Goal: Information Seeking & Learning: Learn about a topic

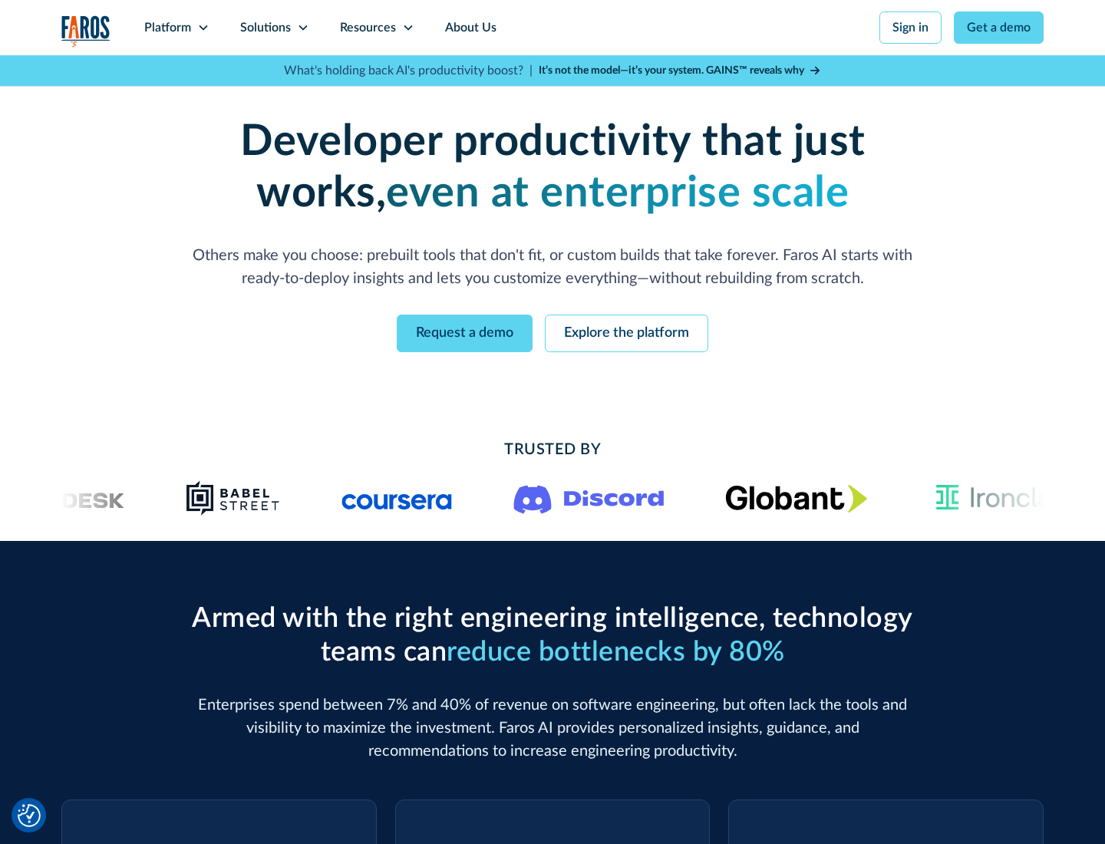
click at [203, 28] on icon at bounding box center [203, 27] width 12 height 12
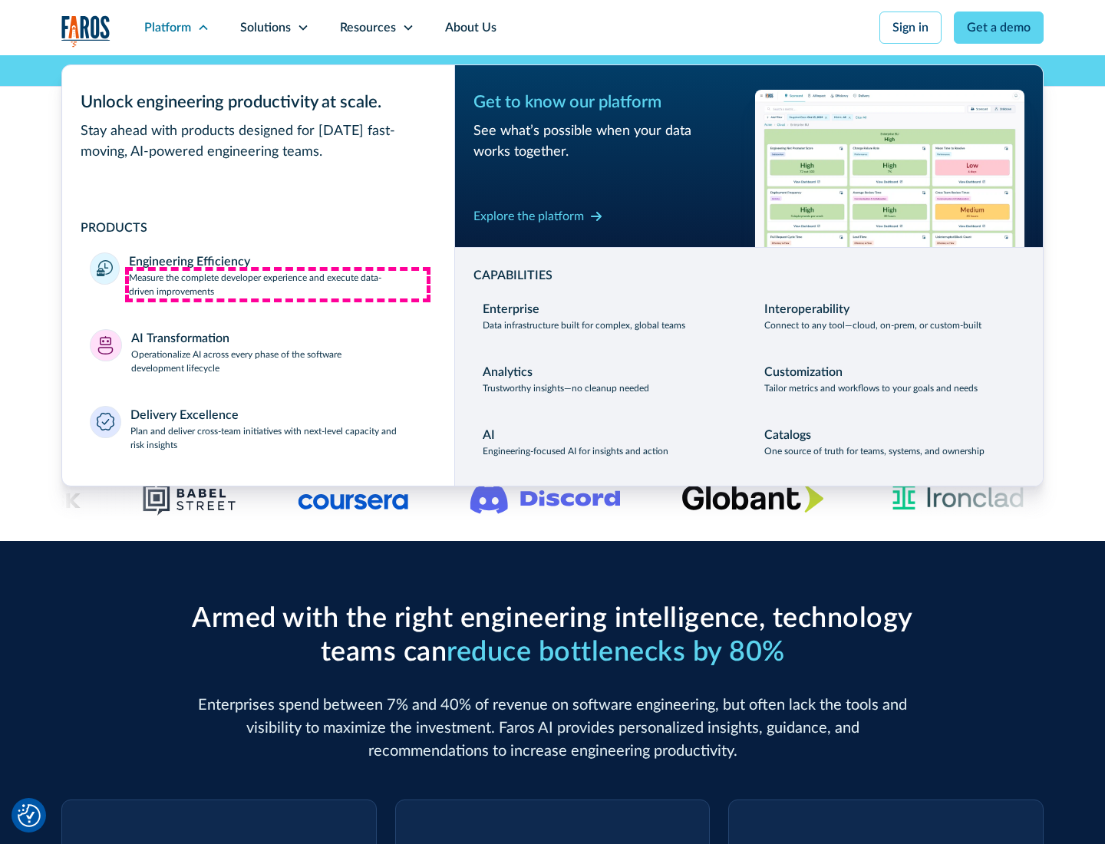
click at [278, 284] on p "Measure the complete developer experience and execute data-driven improvements" at bounding box center [278, 285] width 298 height 28
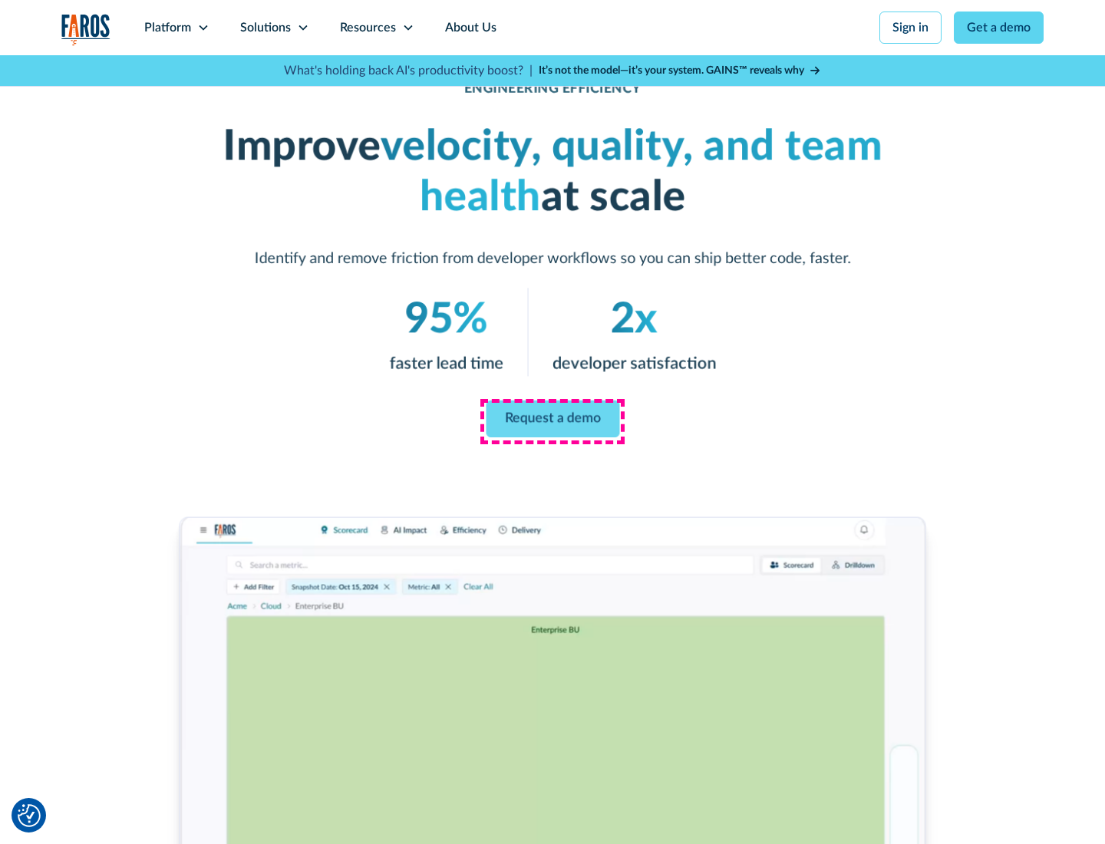
click at [553, 419] on link "Request a demo" at bounding box center [553, 419] width 134 height 37
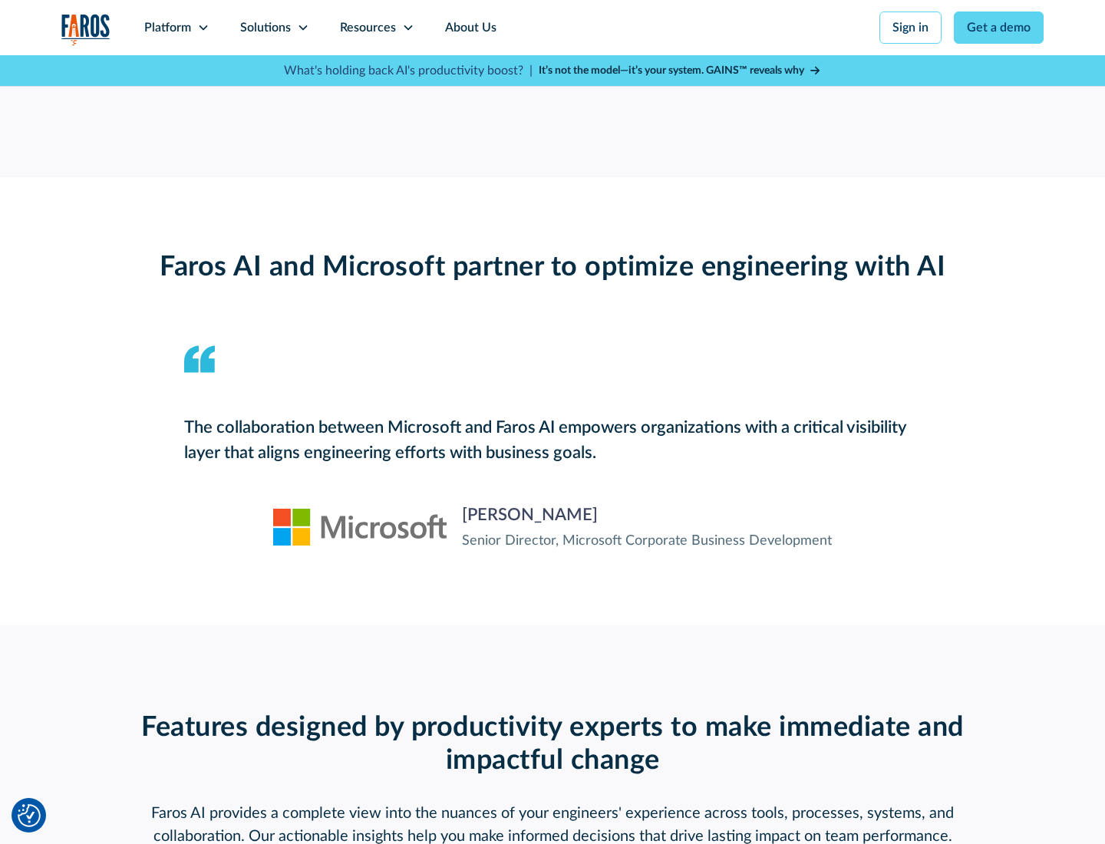
scroll to position [3367, 0]
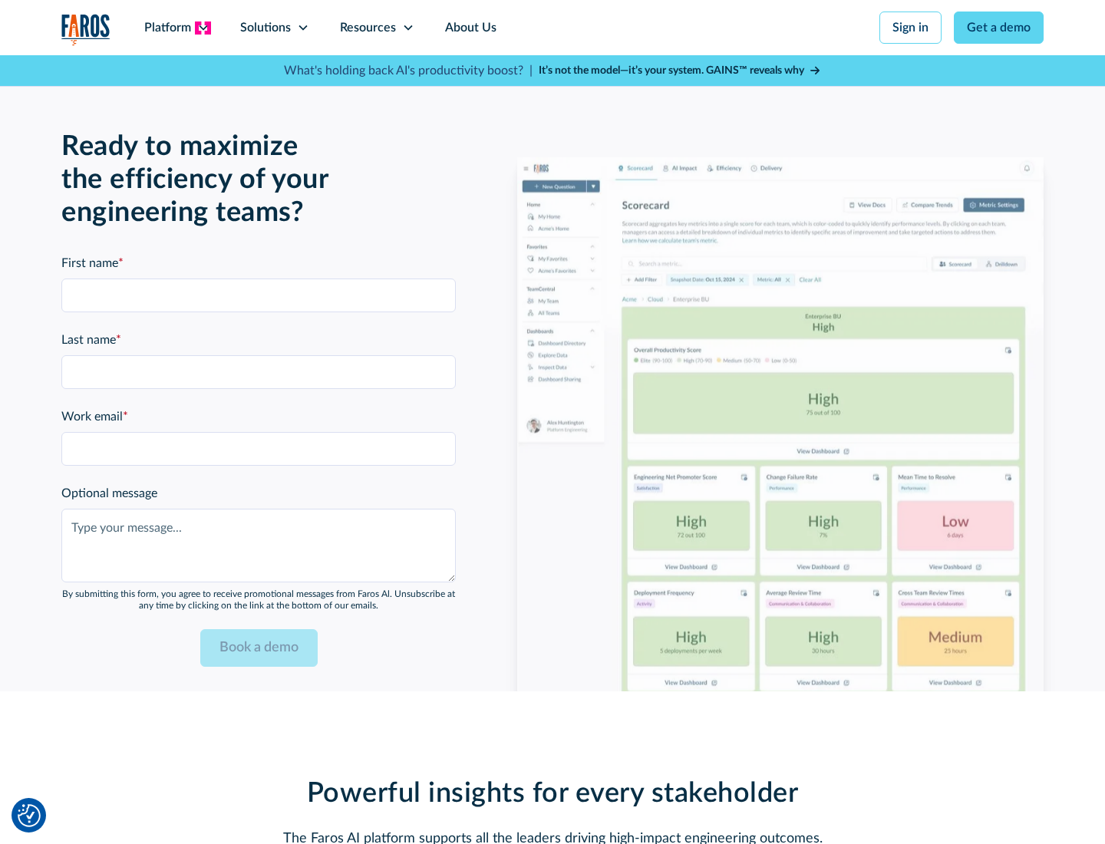
click at [203, 28] on icon at bounding box center [203, 27] width 12 height 12
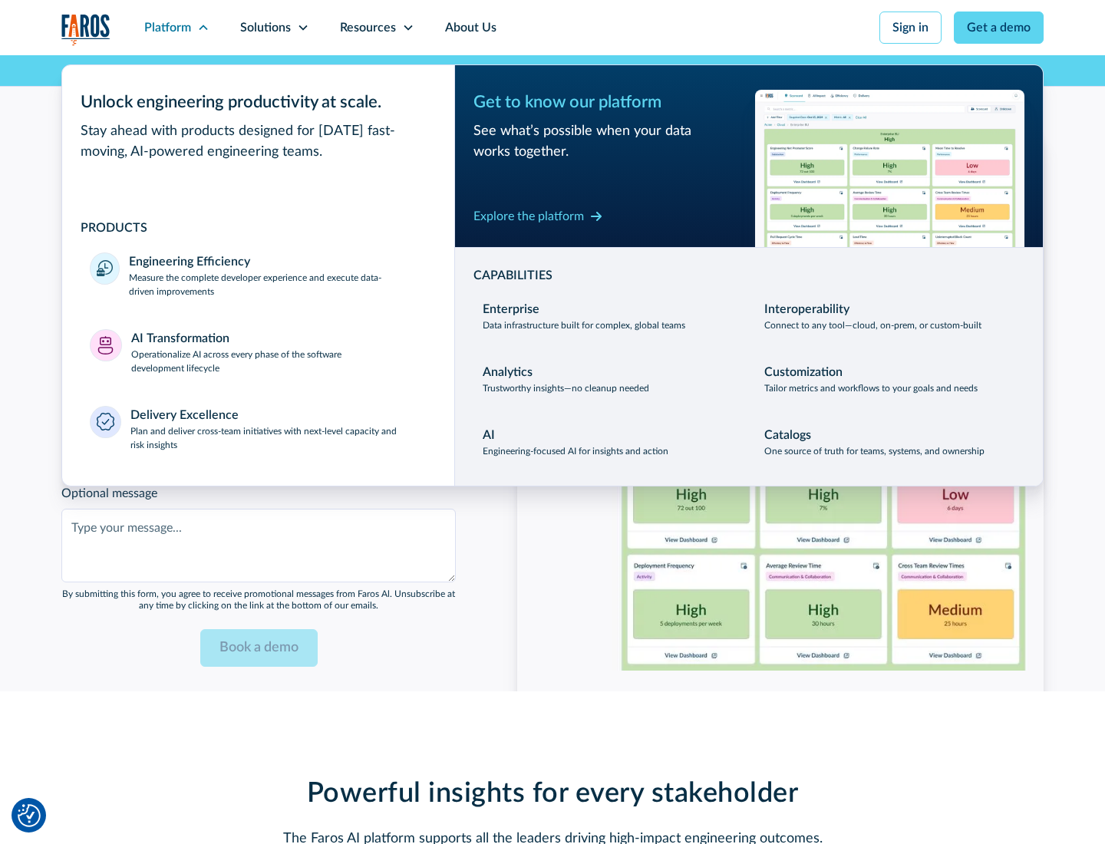
click at [279, 351] on p "Operationalize AI across every phase of the software development lifecycle" at bounding box center [279, 362] width 296 height 28
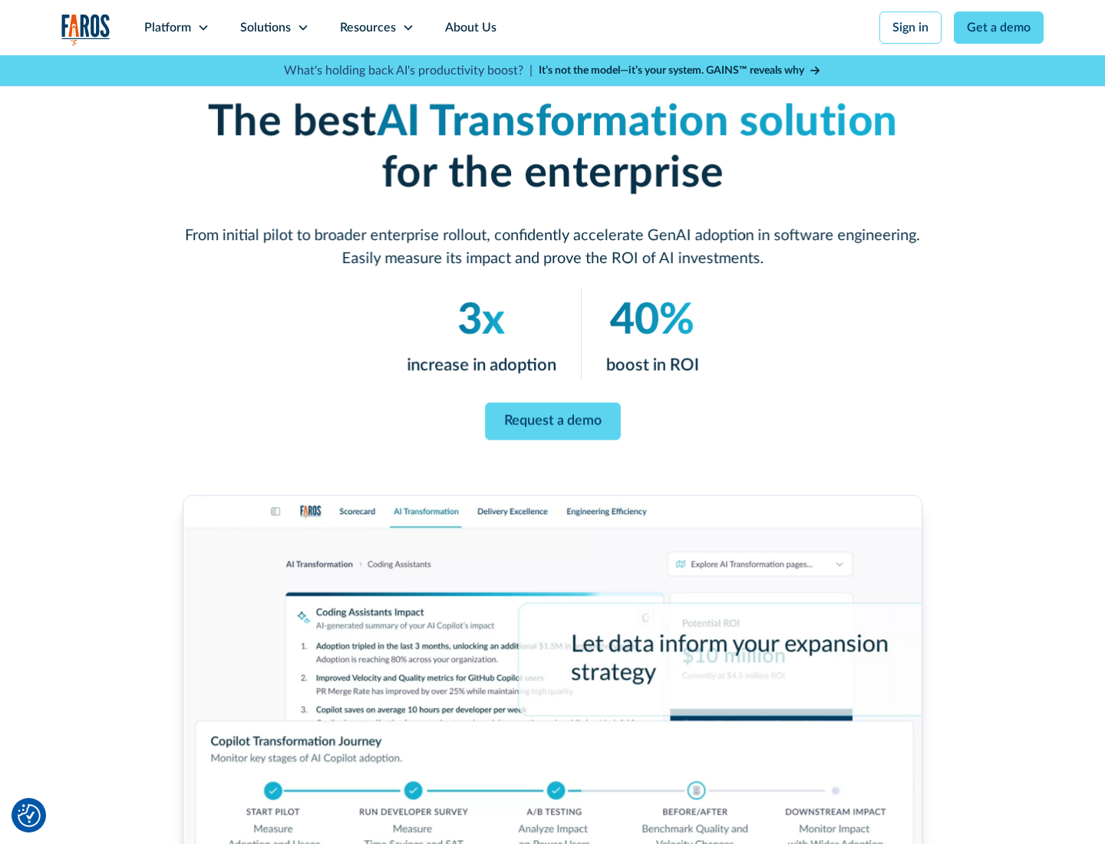
click at [553, 417] on link "Request a demo" at bounding box center [553, 422] width 136 height 38
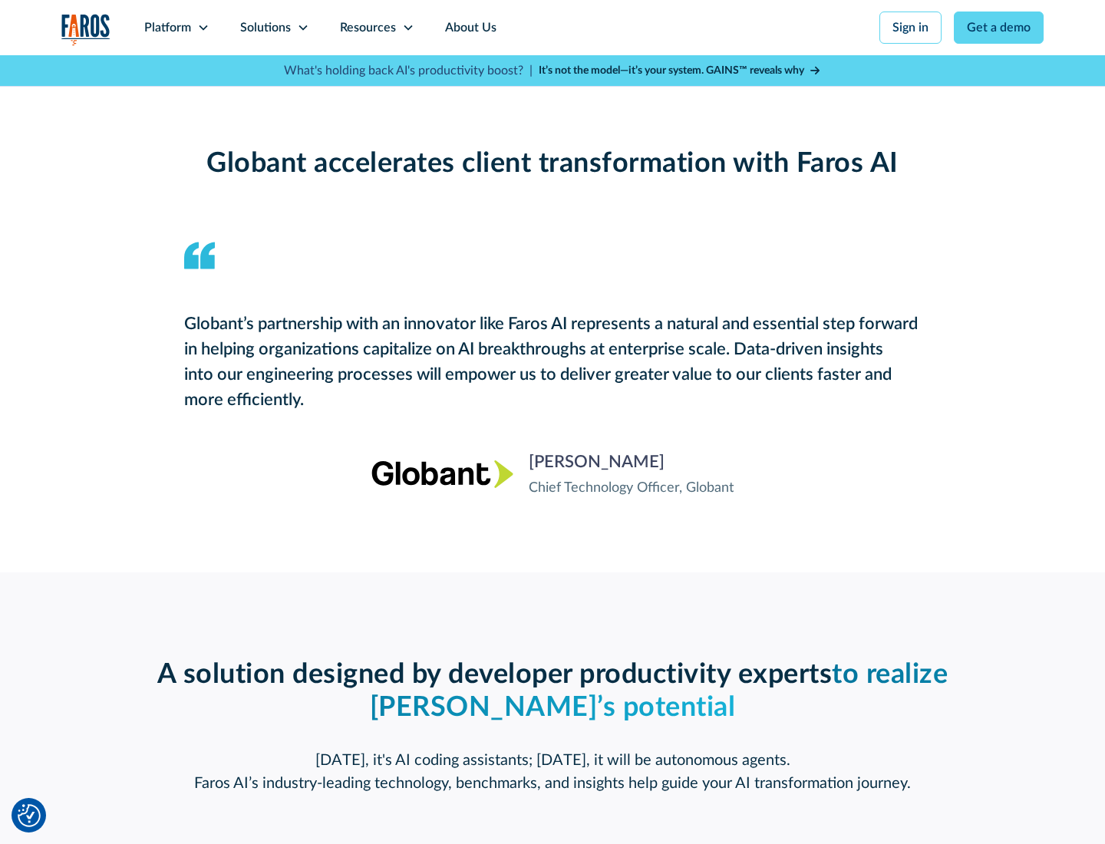
click at [177, 28] on div "Platform" at bounding box center [167, 27] width 47 height 18
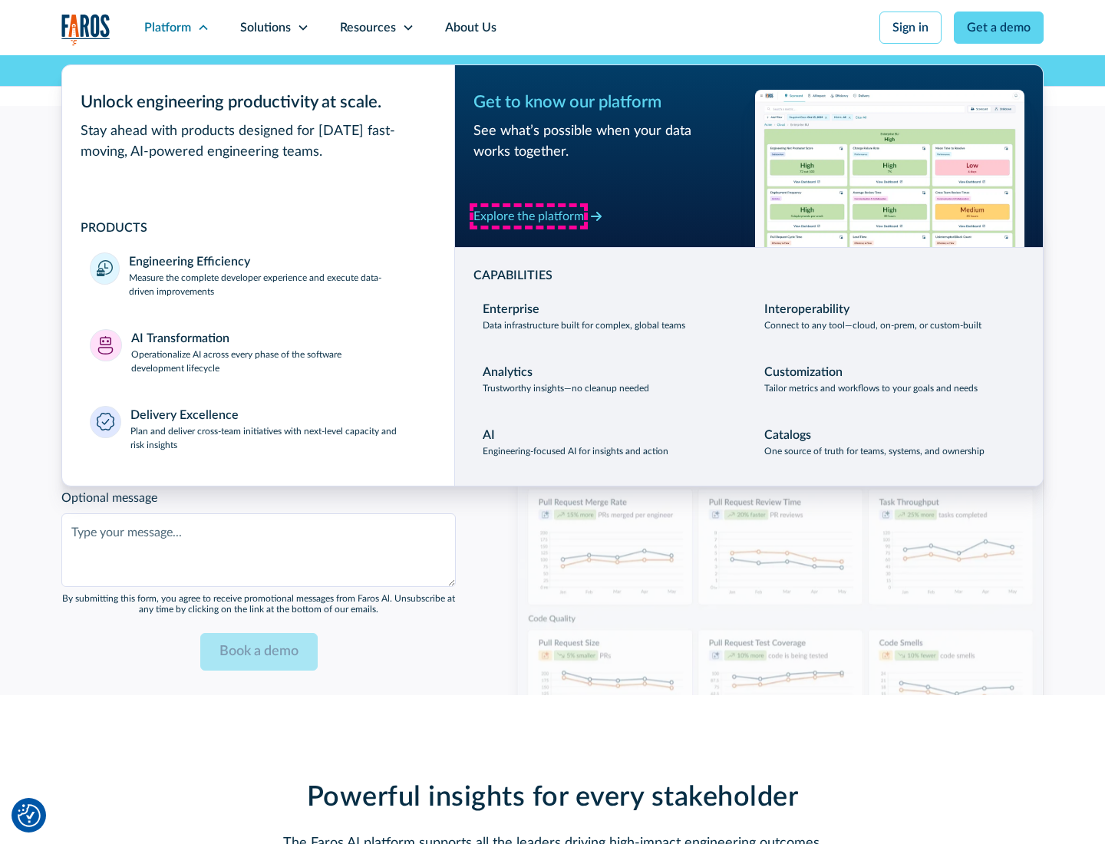
scroll to position [3733, 0]
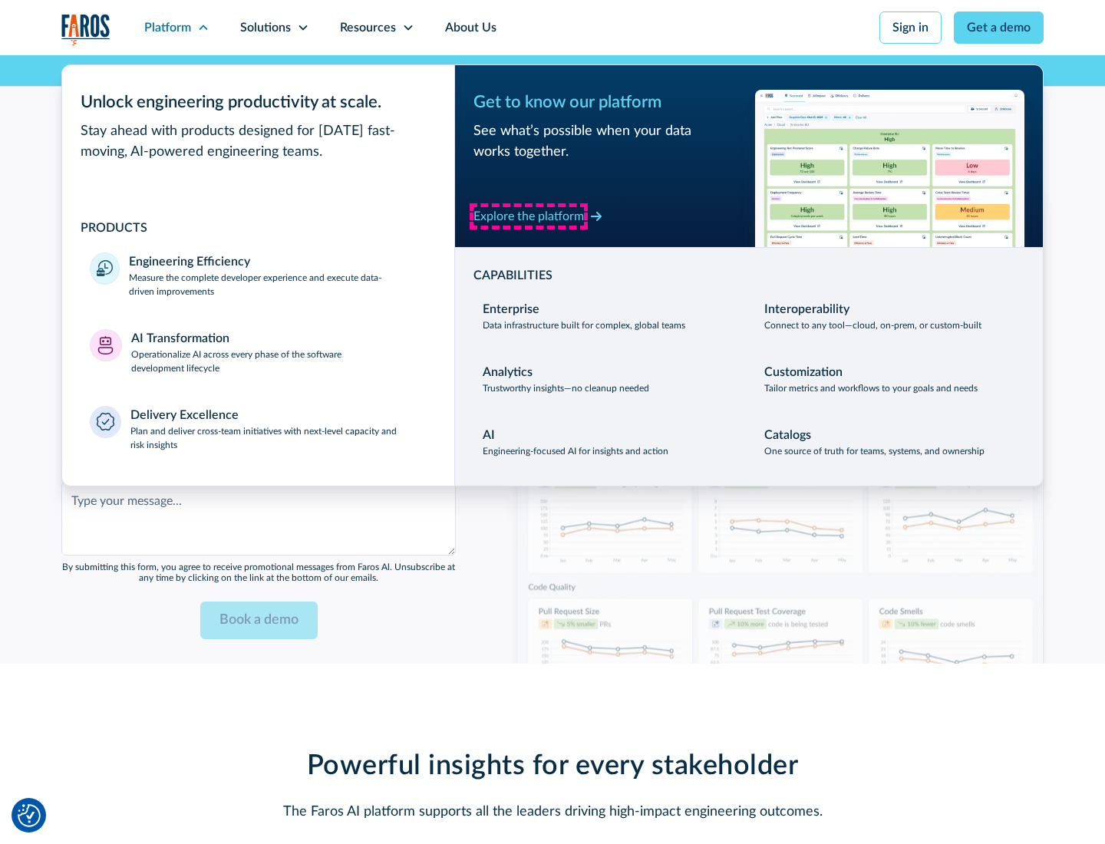
click at [529, 216] on div "Explore the platform" at bounding box center [528, 216] width 111 height 18
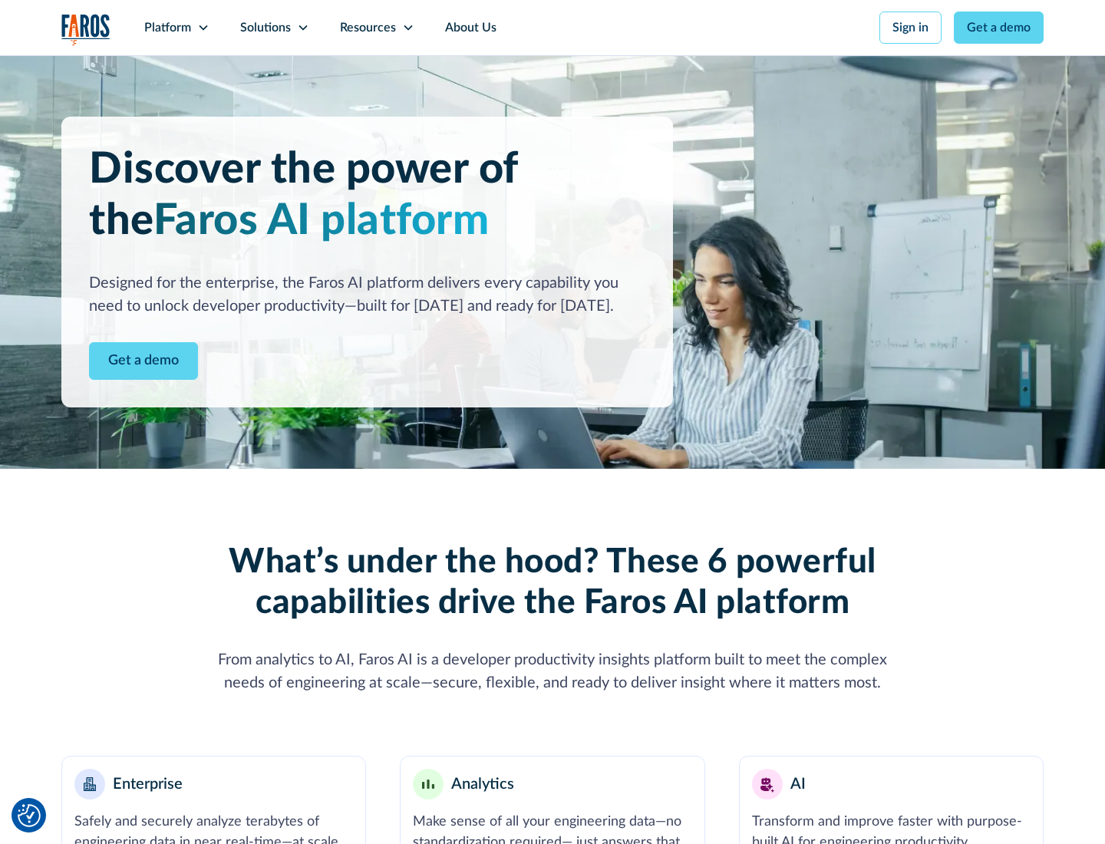
click at [144, 361] on link "Get a demo" at bounding box center [143, 361] width 109 height 38
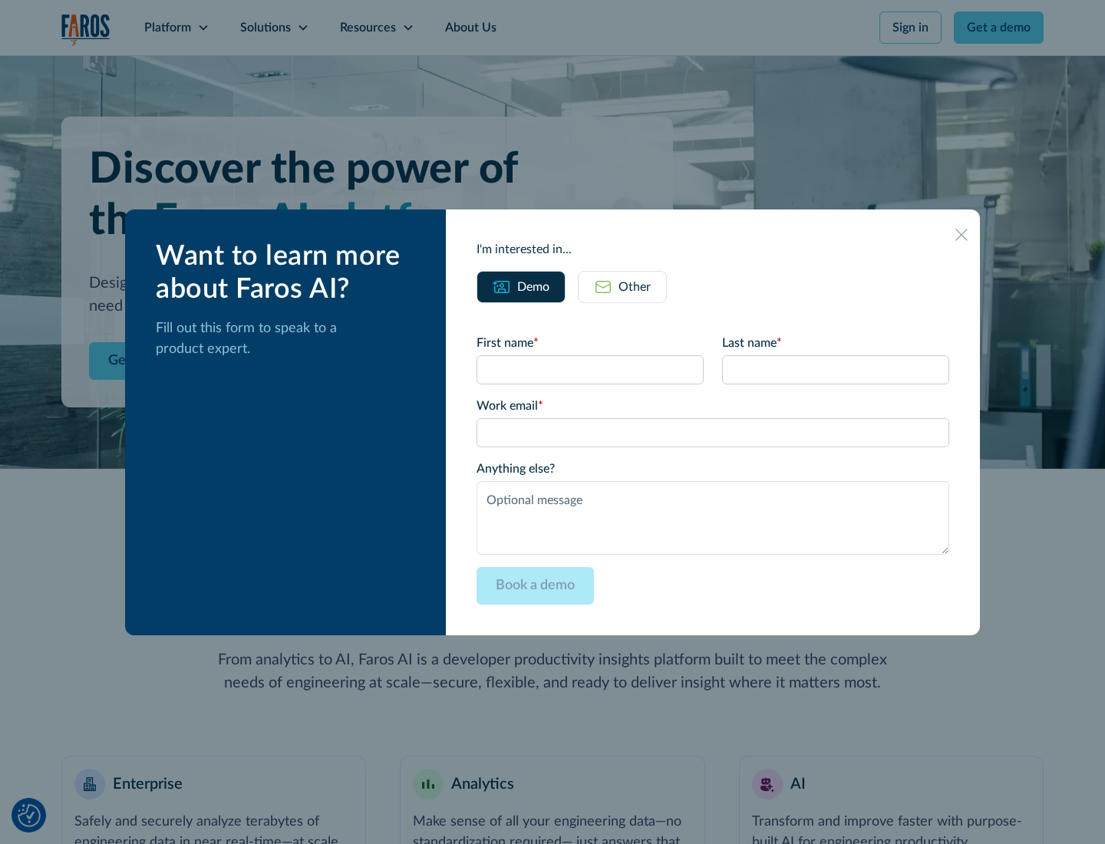
click at [635, 286] on div "Other" at bounding box center [635, 287] width 32 height 18
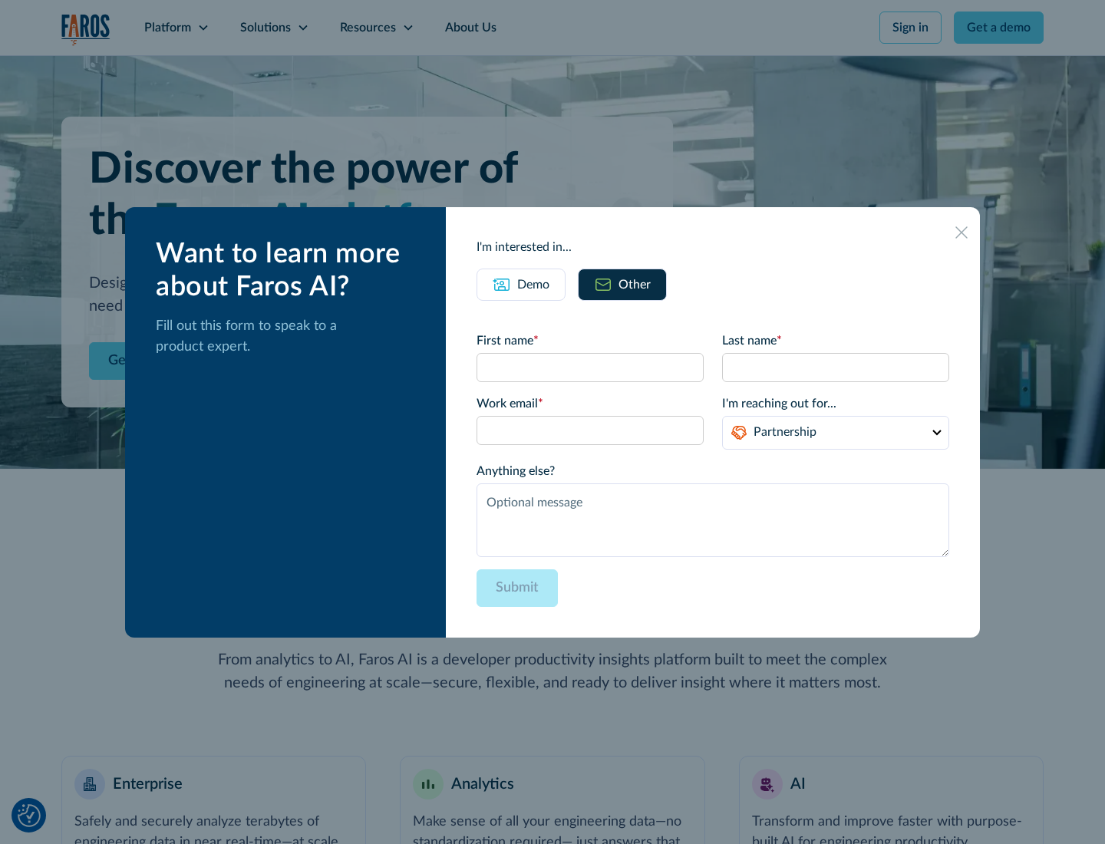
click at [533, 284] on div "Demo" at bounding box center [533, 284] width 32 height 18
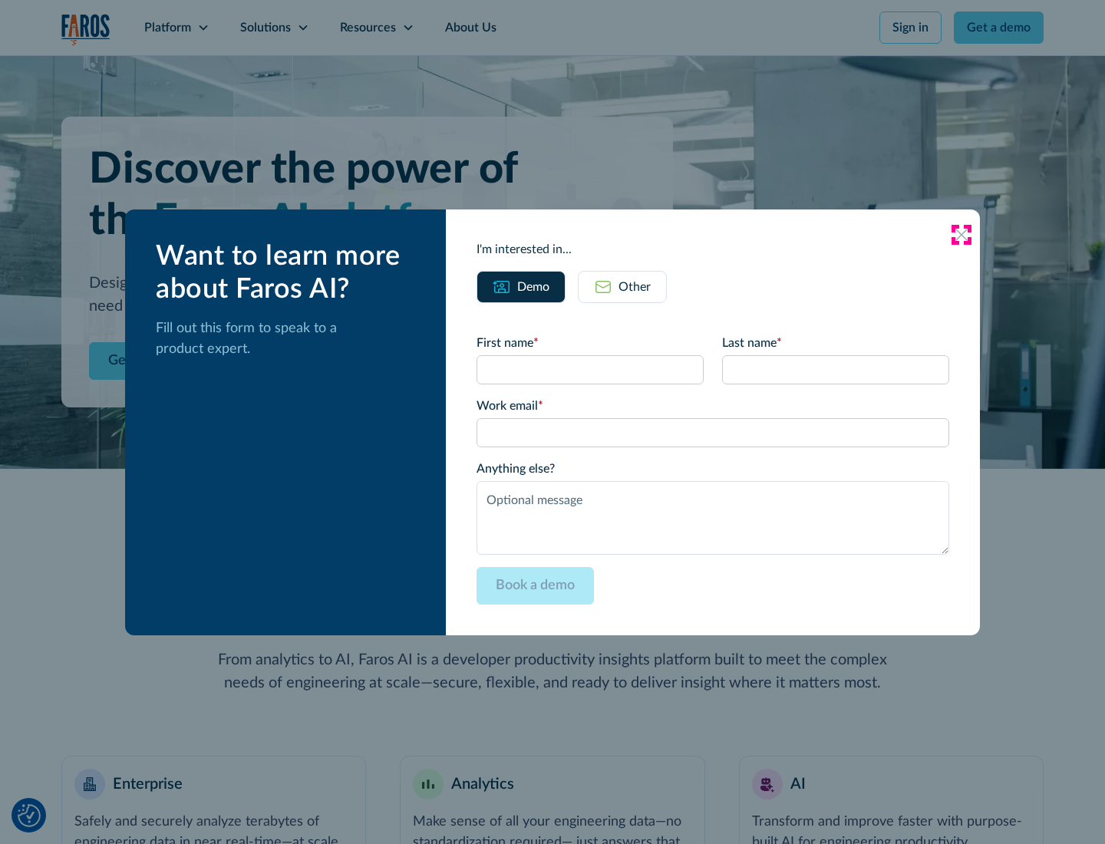
click at [962, 234] on icon at bounding box center [961, 235] width 12 height 12
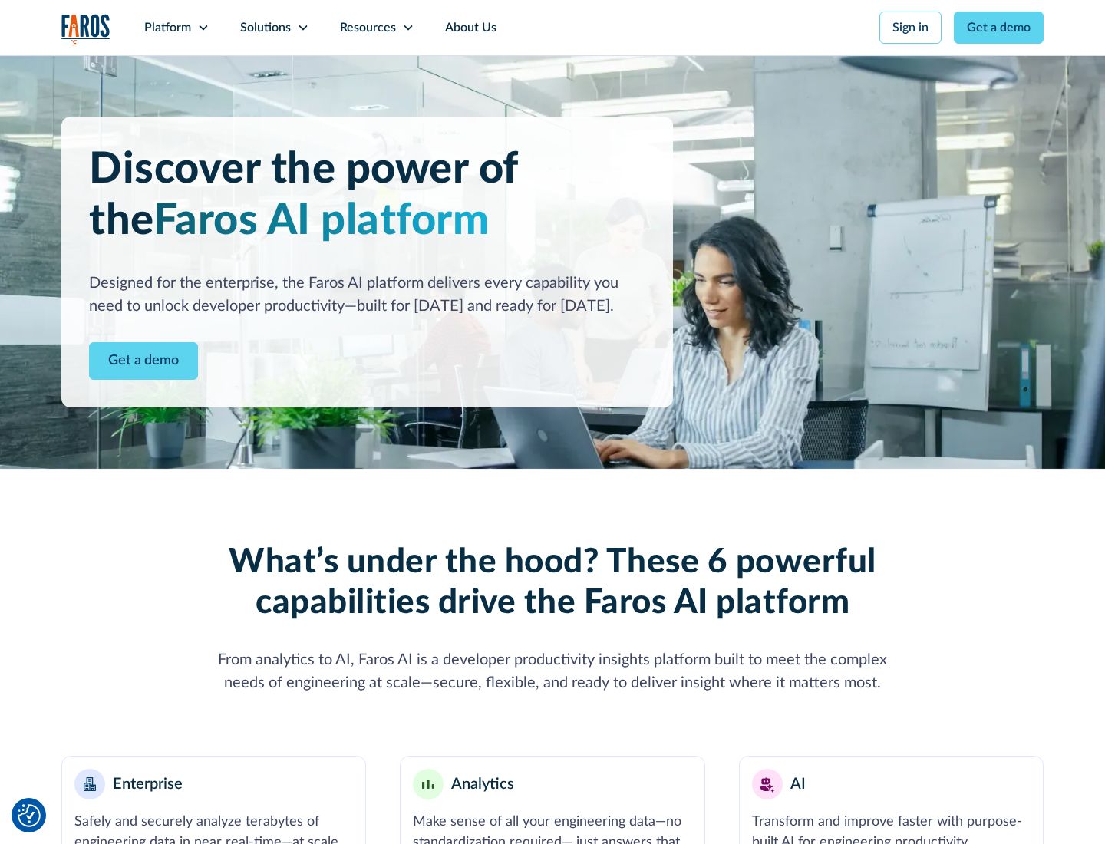
click at [203, 28] on icon at bounding box center [203, 27] width 12 height 12
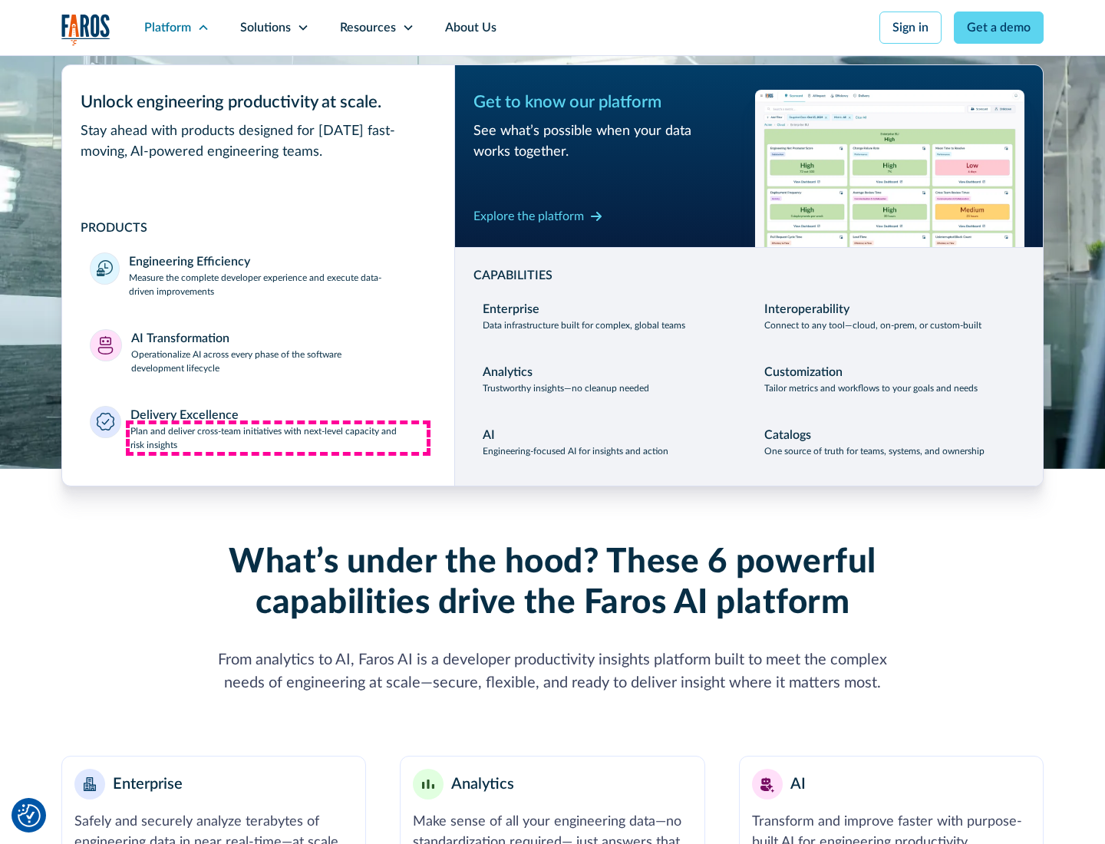
click at [278, 437] on p "Plan and deliver cross-team initiatives with next-level capacity and risk insig…" at bounding box center [278, 438] width 297 height 28
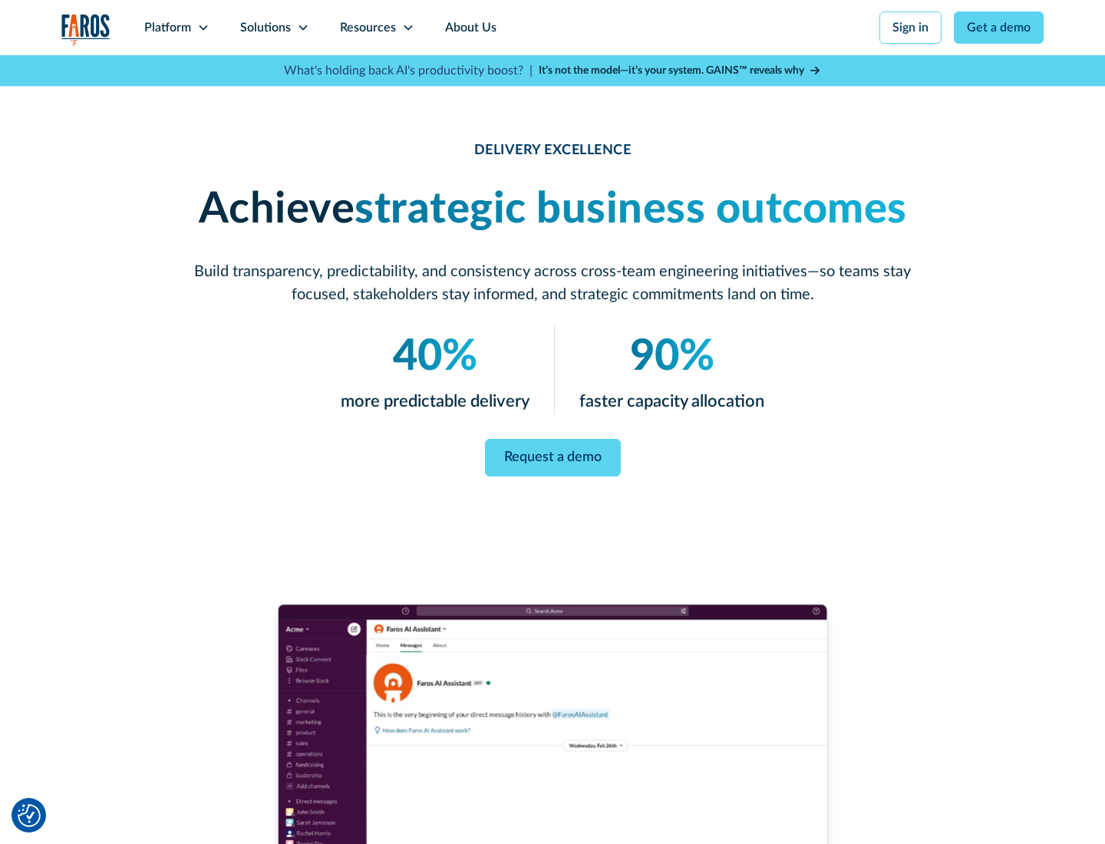
click at [302, 28] on icon at bounding box center [303, 27] width 12 height 12
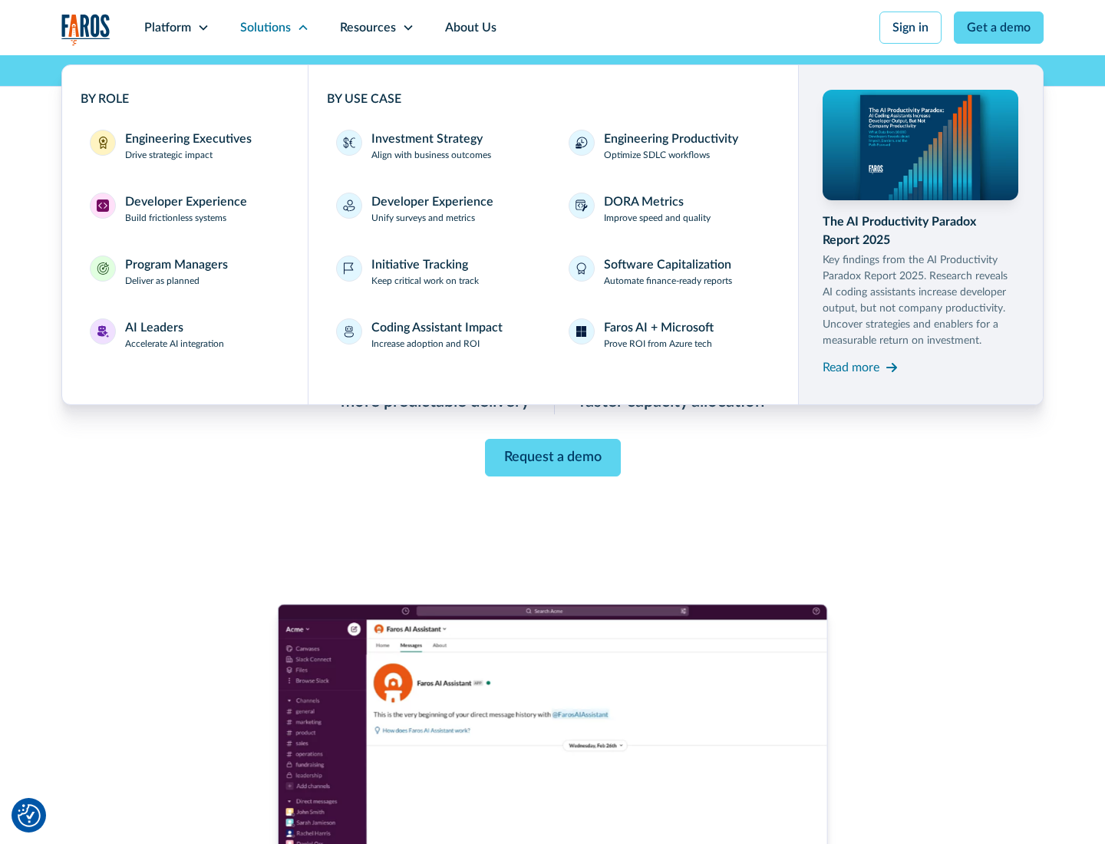
click at [184, 146] on div "Engineering Executives" at bounding box center [188, 139] width 127 height 18
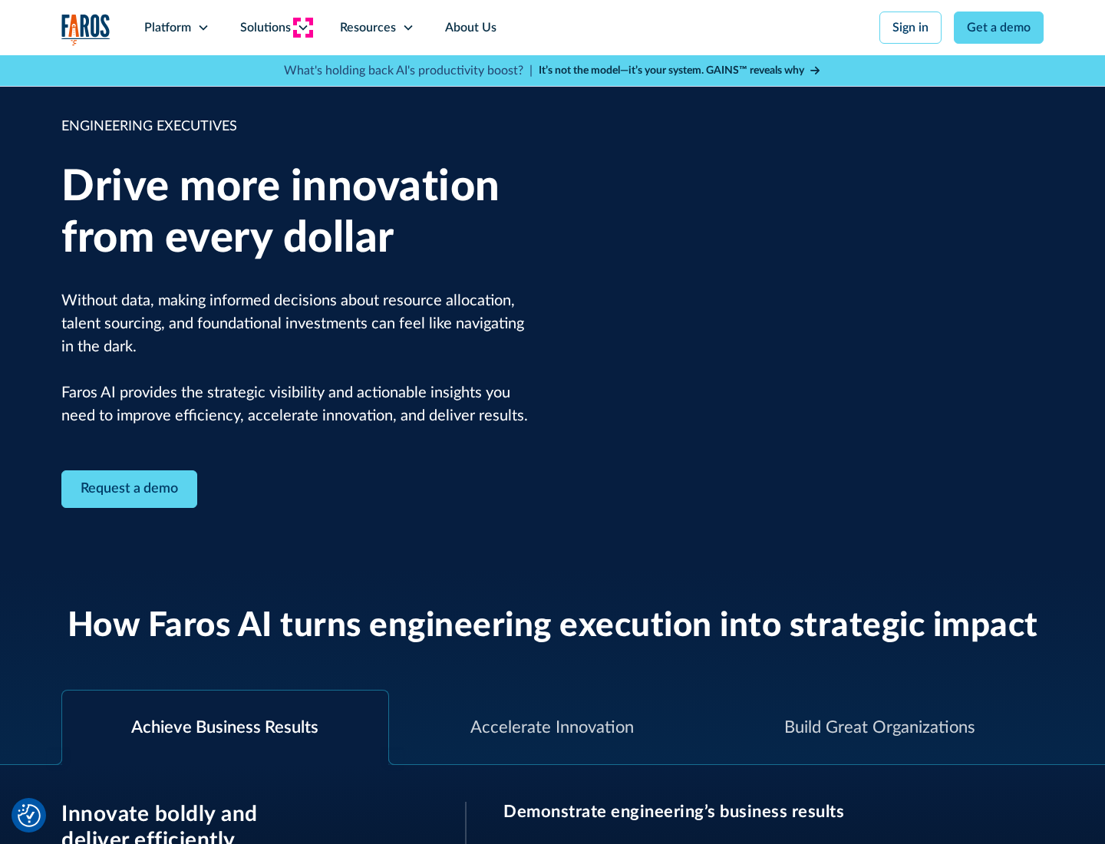
click at [302, 28] on icon at bounding box center [303, 27] width 12 height 12
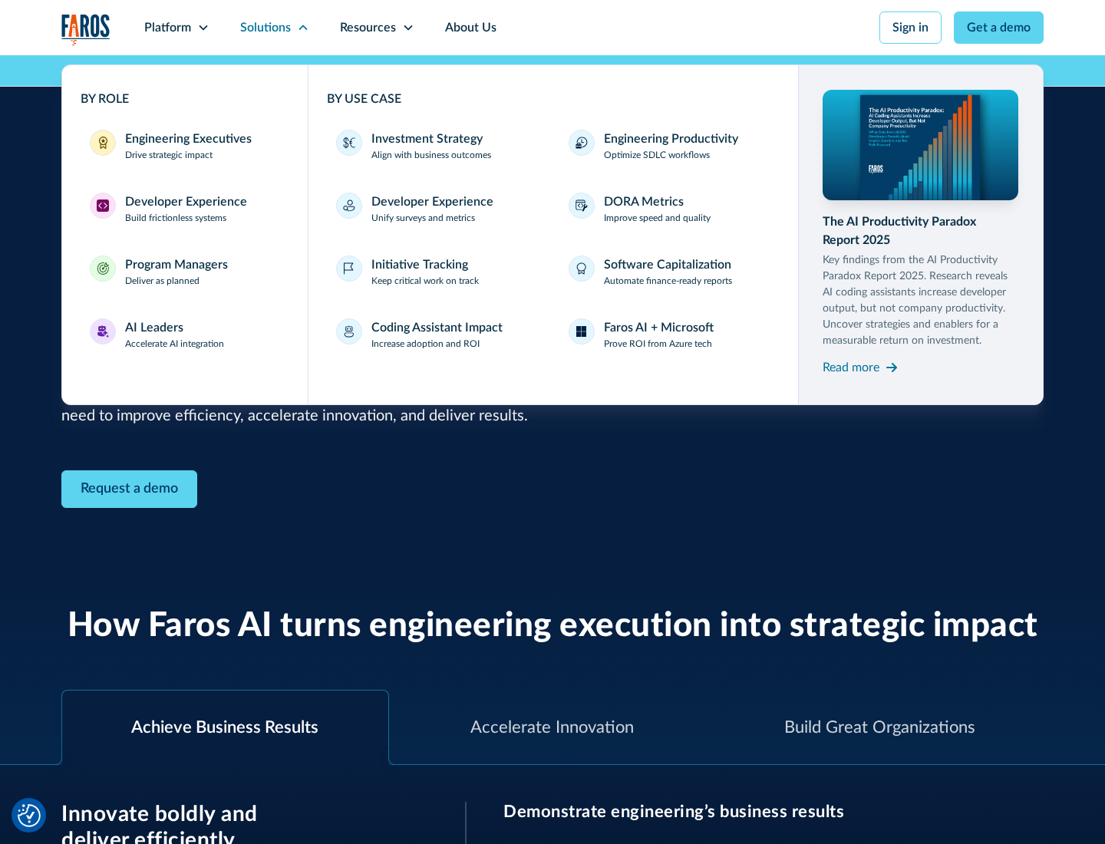
click at [184, 202] on div "Developer Experience" at bounding box center [186, 202] width 122 height 18
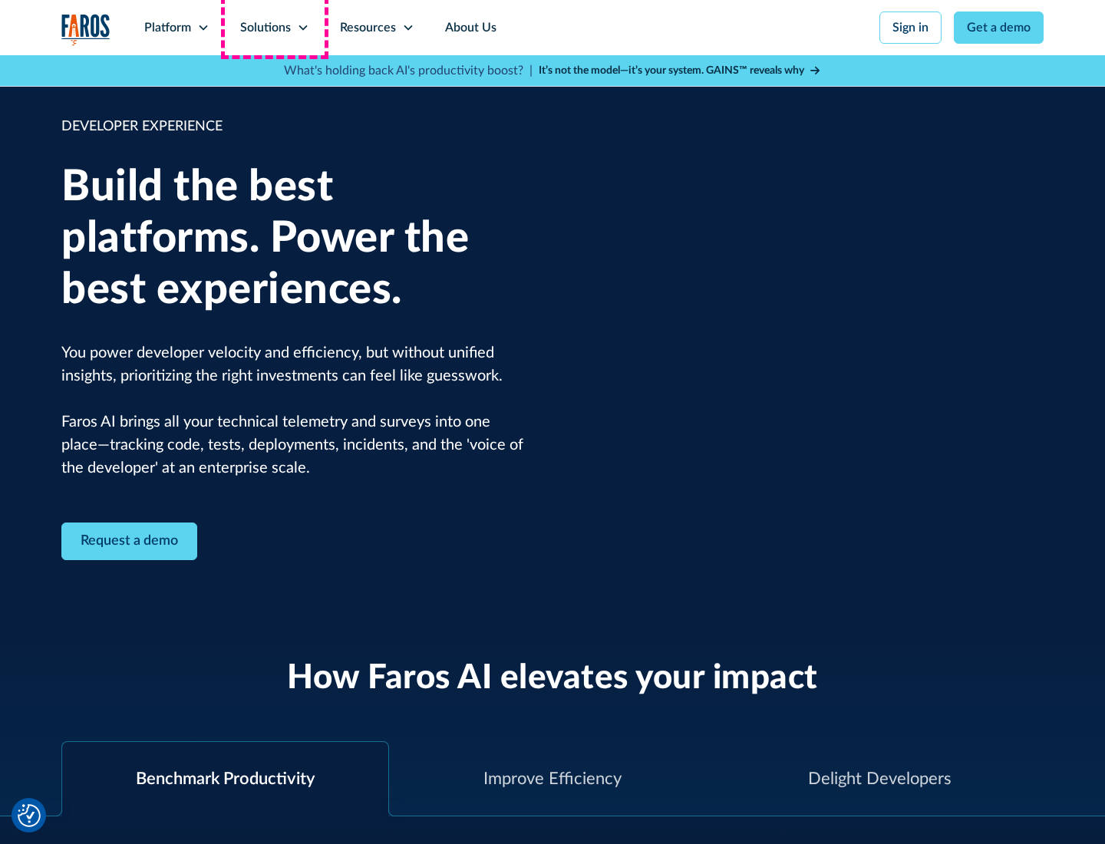
click at [274, 28] on div "Solutions" at bounding box center [265, 27] width 51 height 18
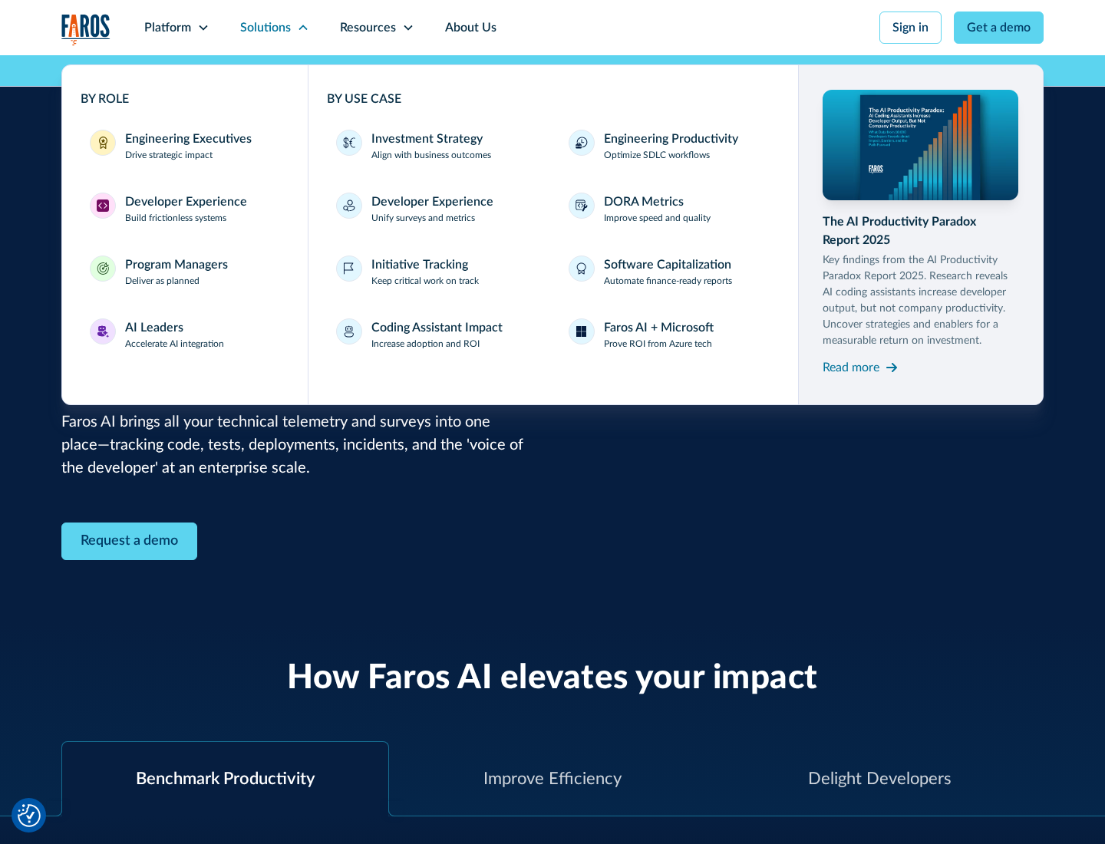
click at [176, 272] on div "Program Managers" at bounding box center [176, 265] width 103 height 18
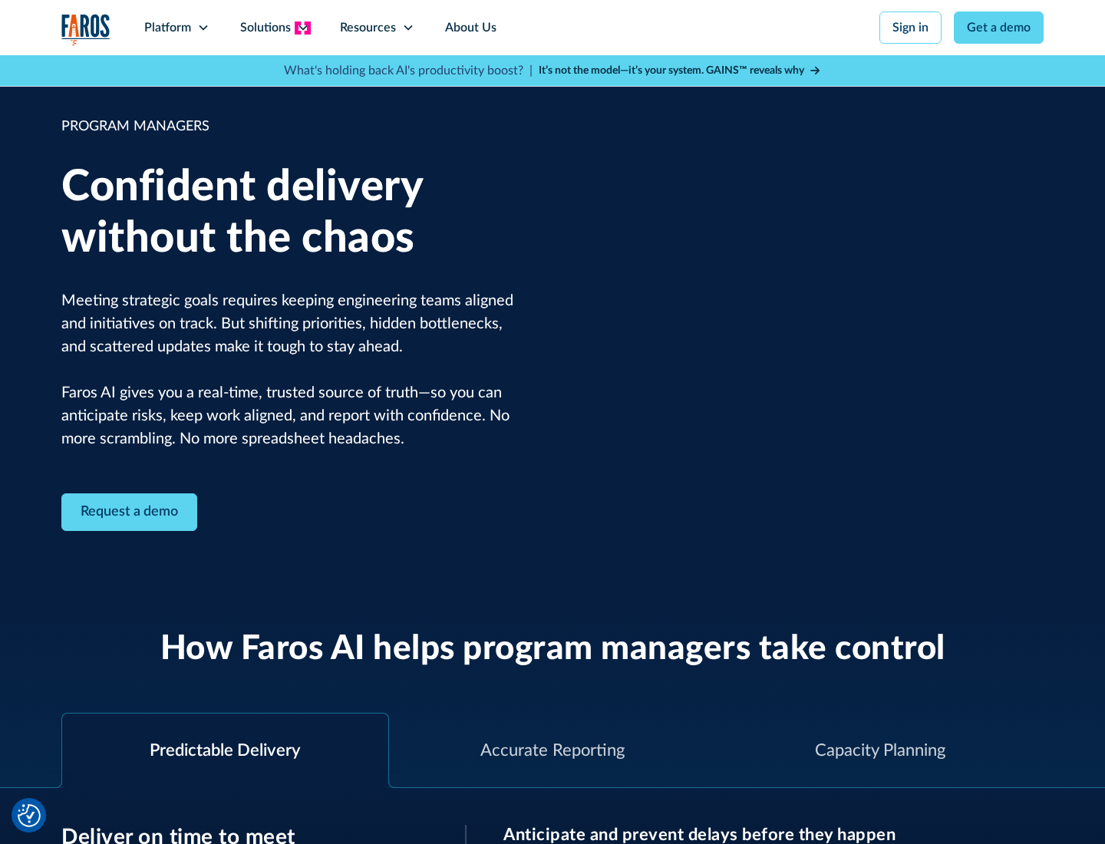
click at [302, 28] on icon at bounding box center [303, 27] width 12 height 12
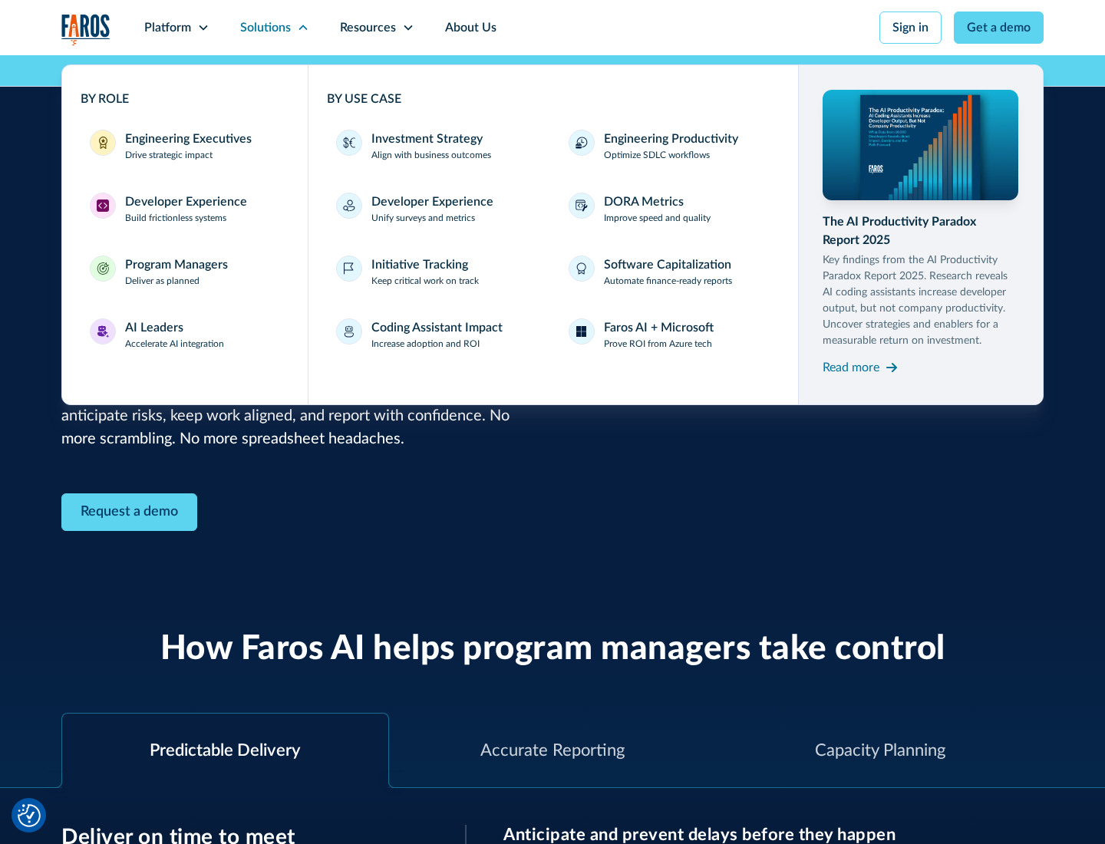
click at [175, 335] on div "AI Leaders" at bounding box center [154, 327] width 58 height 18
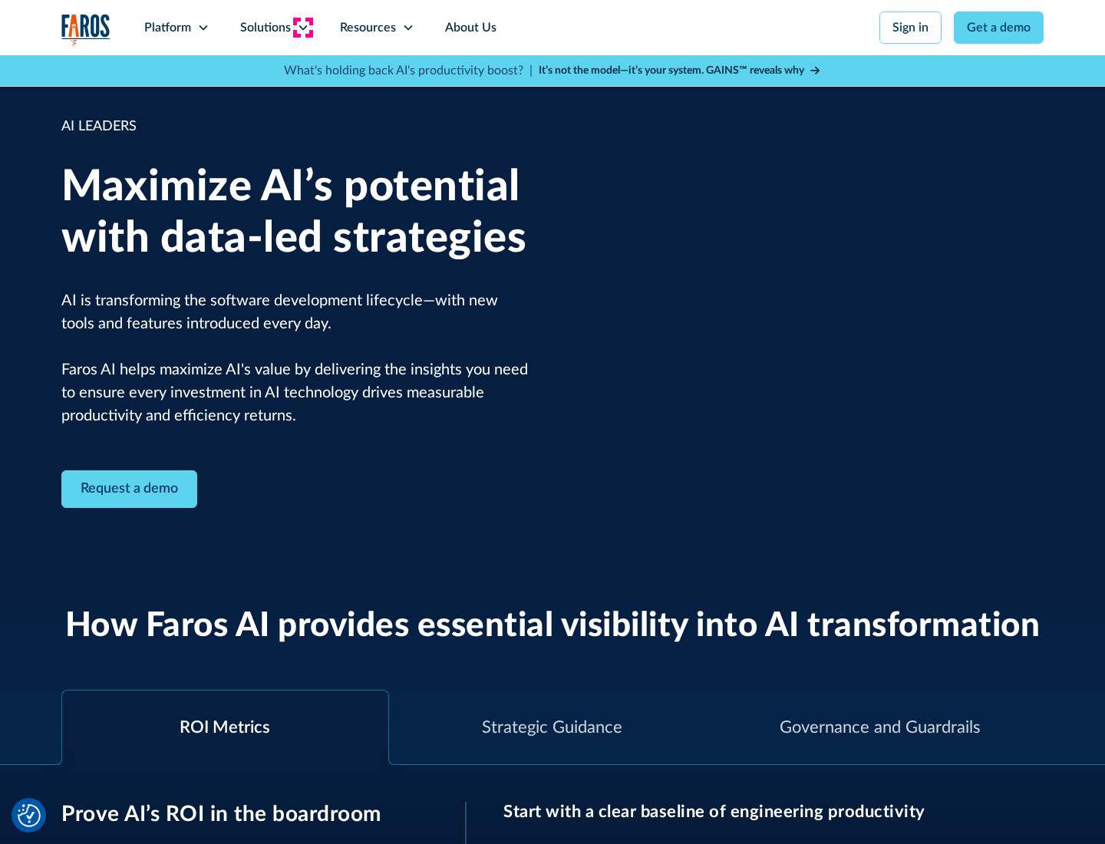
click at [302, 28] on icon at bounding box center [303, 27] width 12 height 12
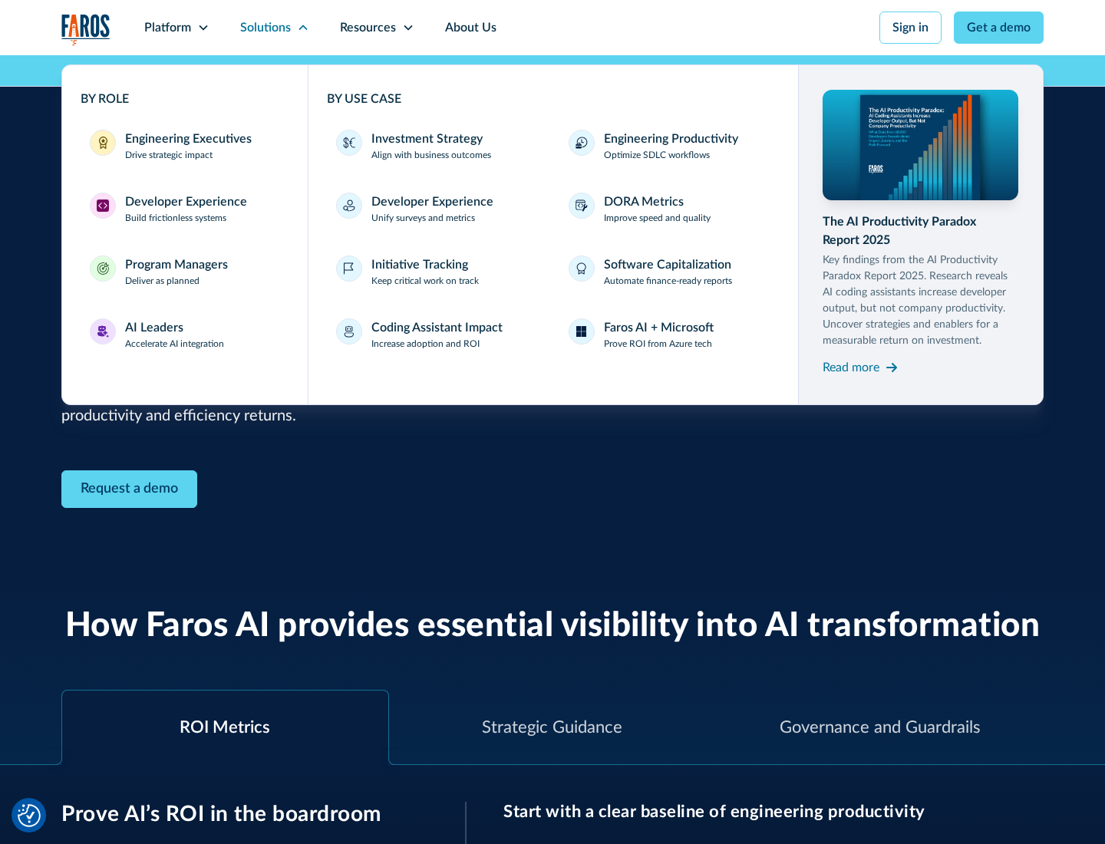
click at [425, 139] on div "Investment Strategy" at bounding box center [426, 139] width 111 height 18
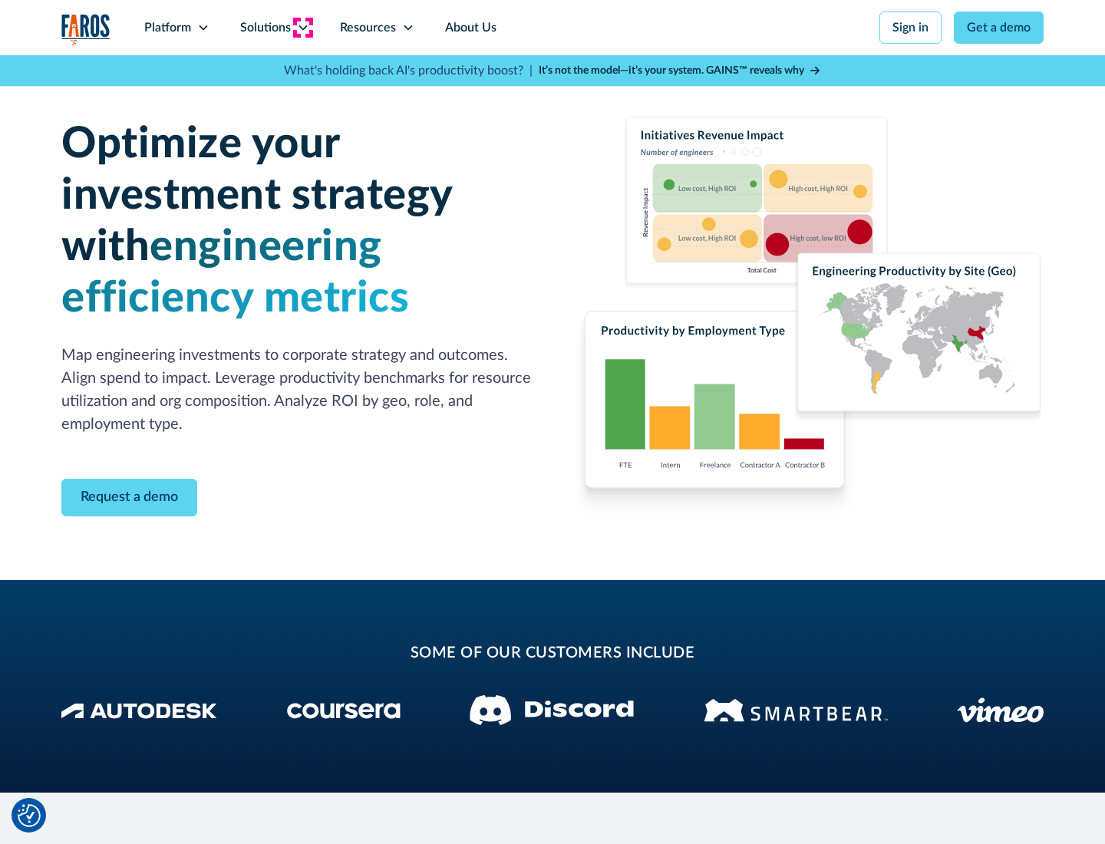
click at [302, 28] on icon at bounding box center [303, 27] width 12 height 12
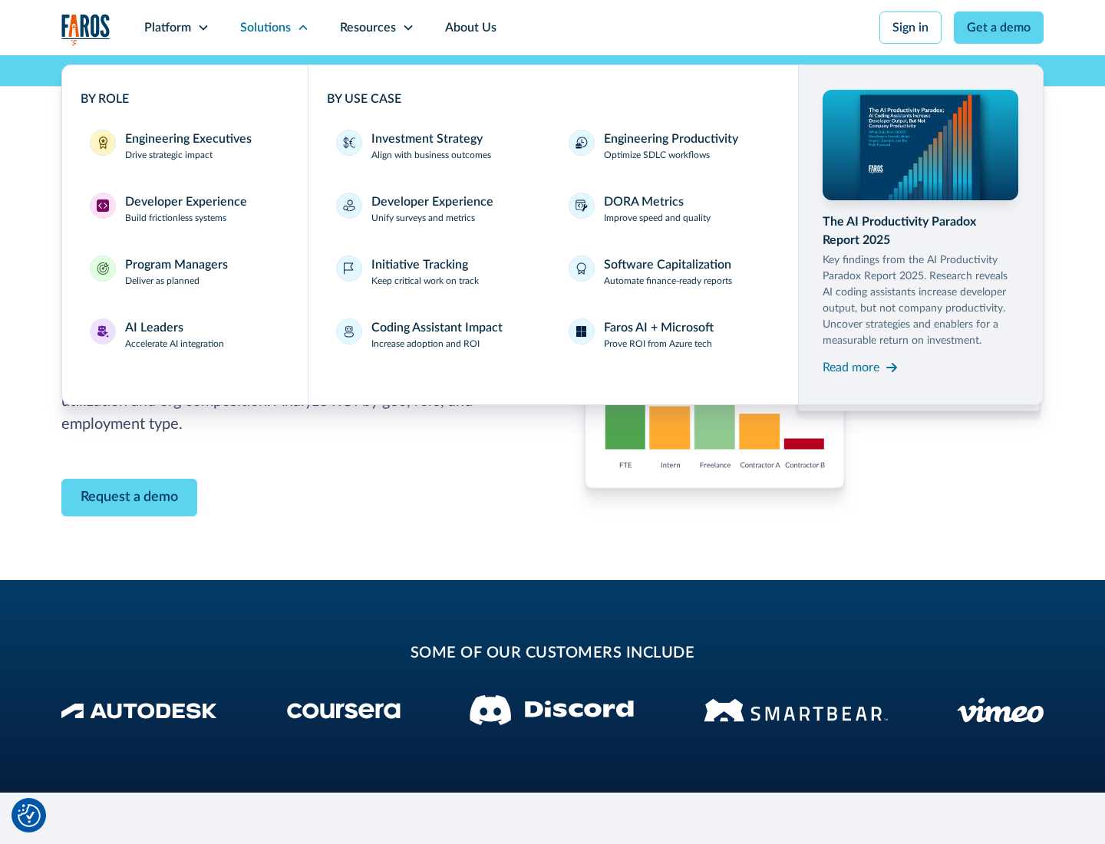
click at [658, 344] on p "Prove ROI from Azure tech" at bounding box center [658, 344] width 108 height 14
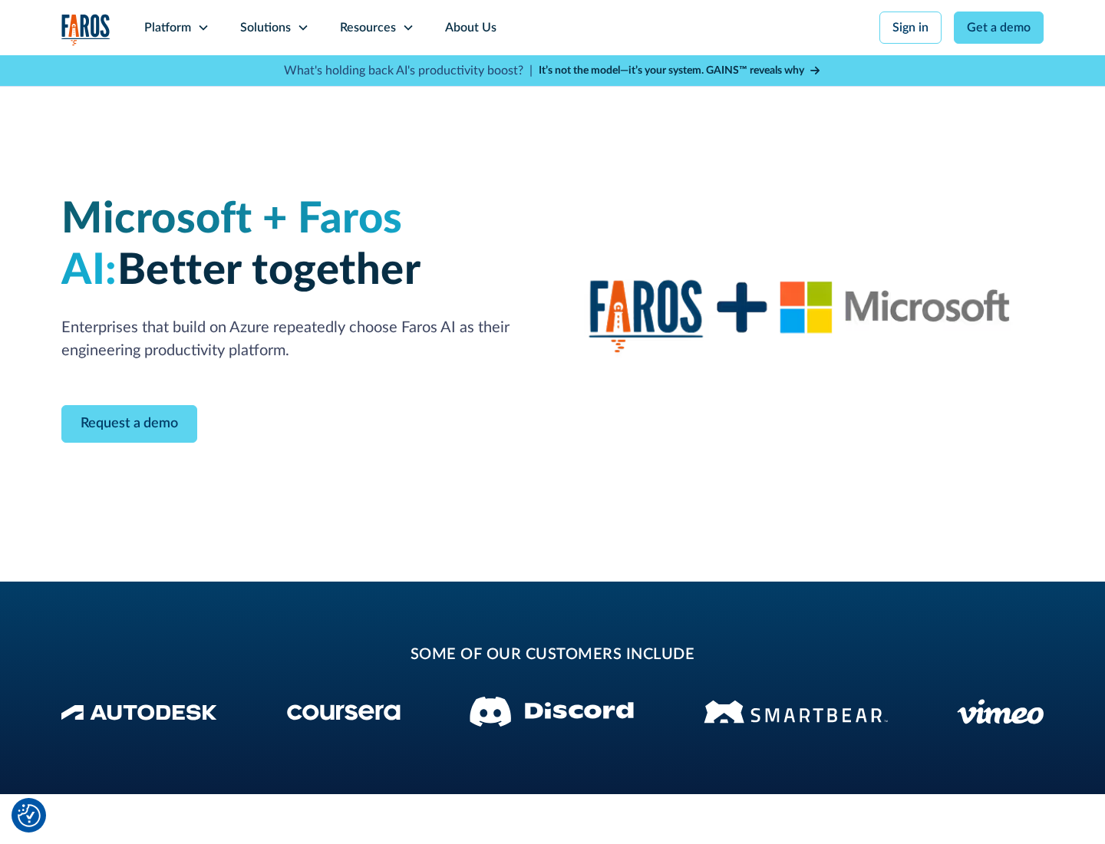
click at [302, 28] on icon at bounding box center [303, 27] width 12 height 12
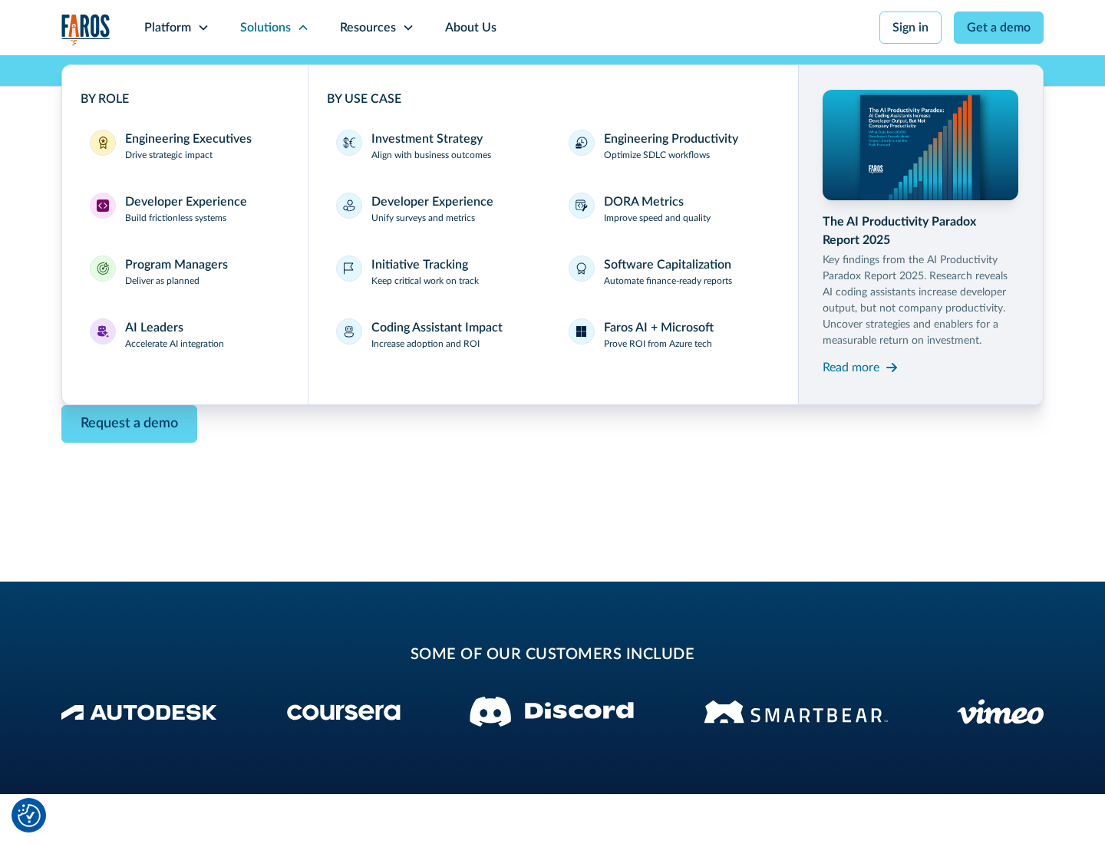
click at [851, 367] on div "Read more" at bounding box center [851, 367] width 57 height 18
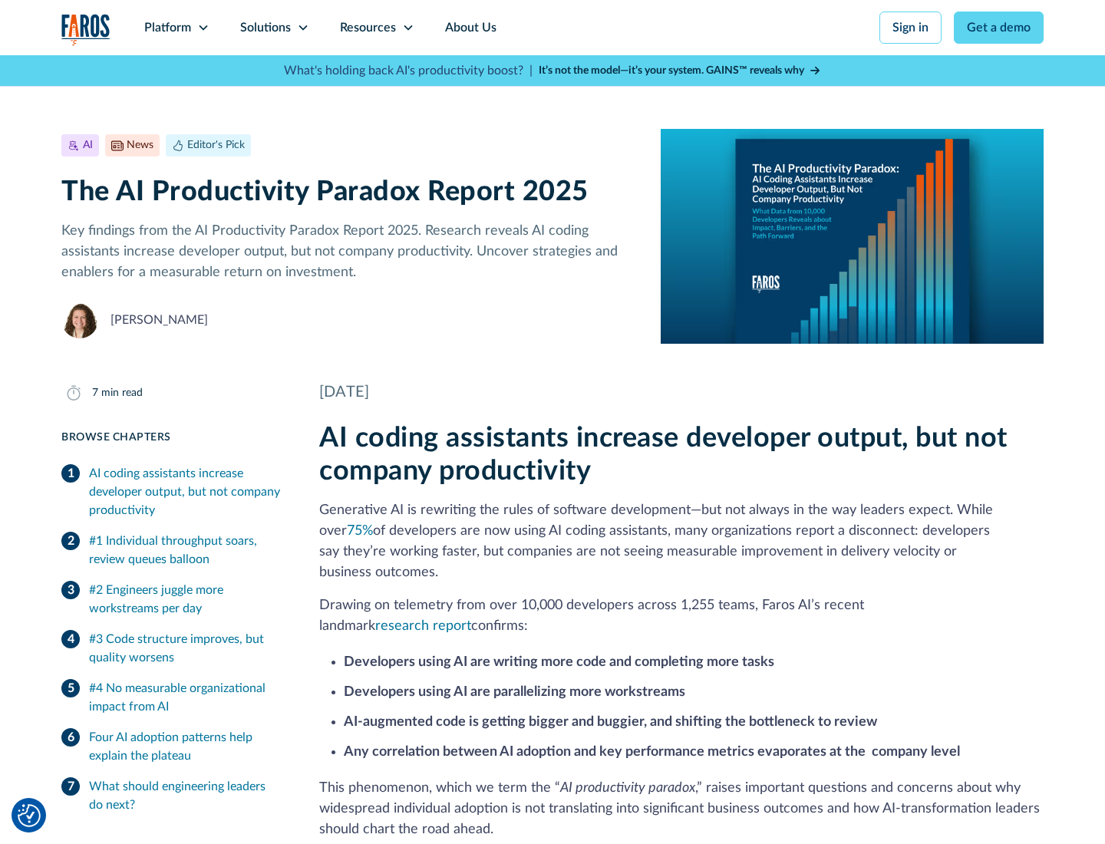
click at [407, 28] on icon at bounding box center [408, 27] width 12 height 12
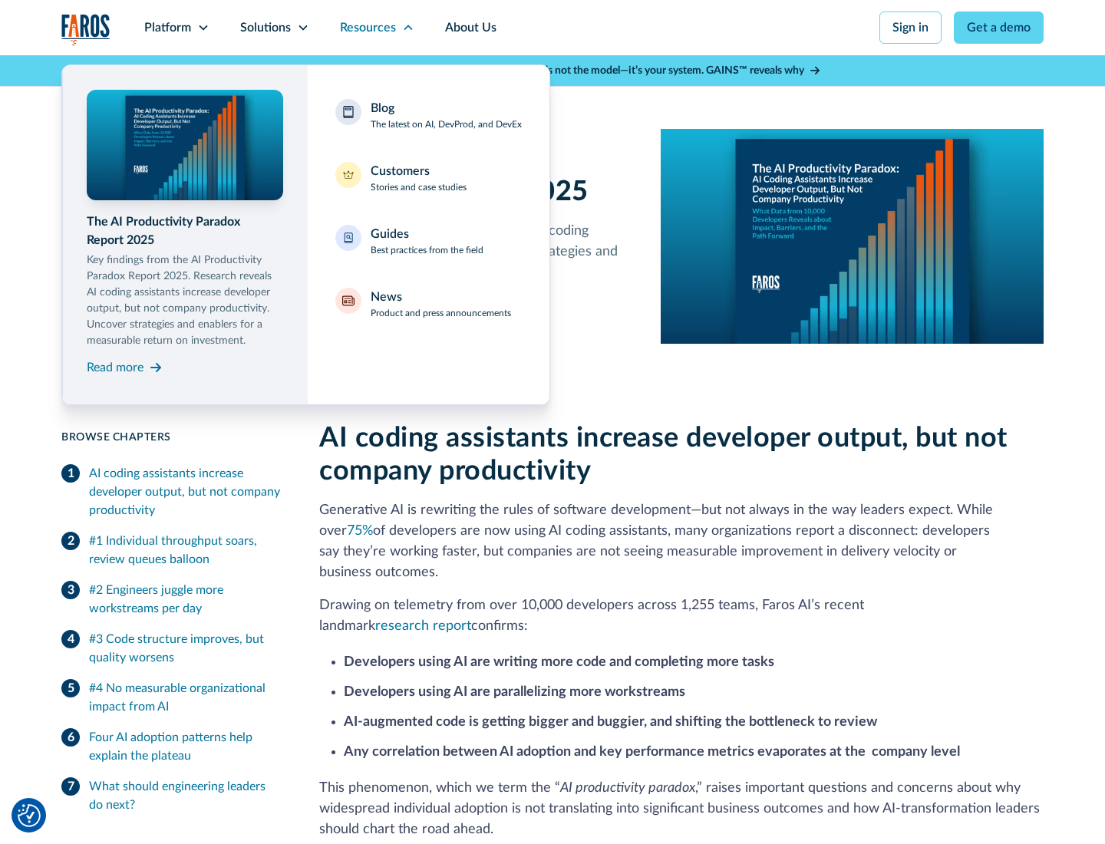
click at [446, 115] on div "Blog The latest on AI, DevProd, and DevEx" at bounding box center [446, 115] width 151 height 32
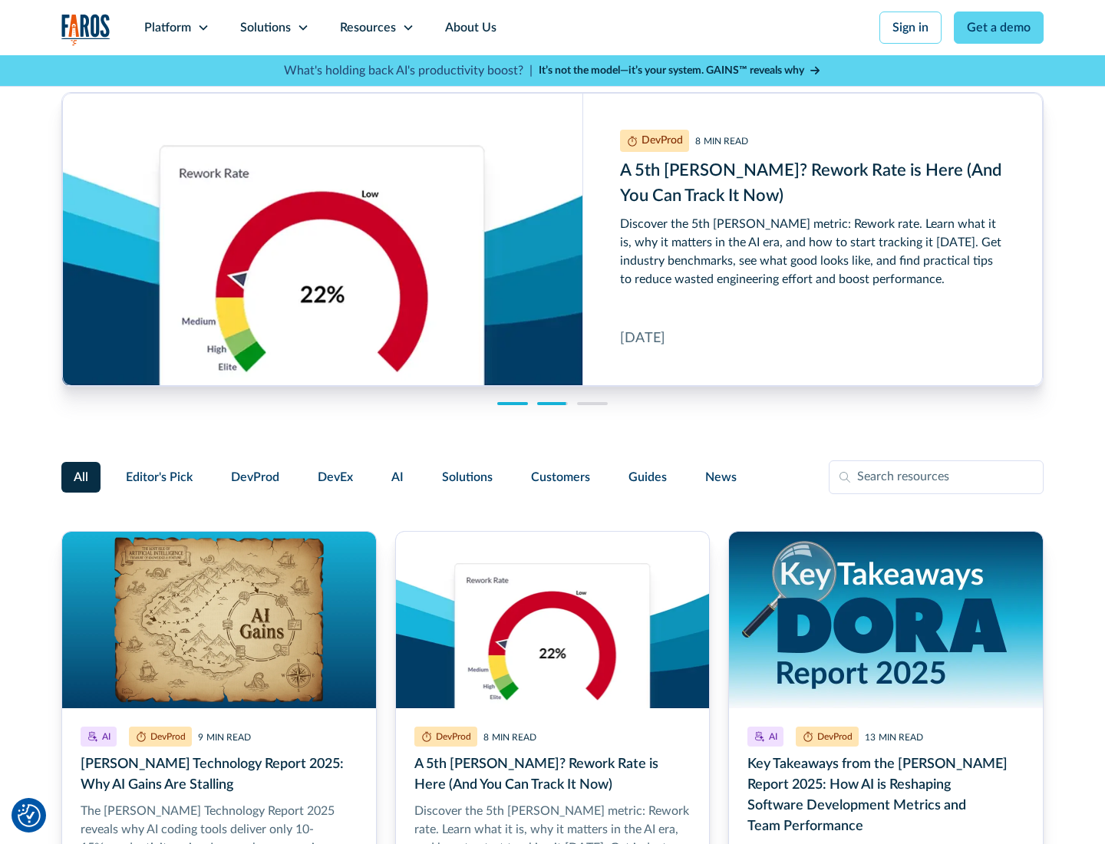
click at [999, 28] on link "Get a demo" at bounding box center [999, 28] width 90 height 32
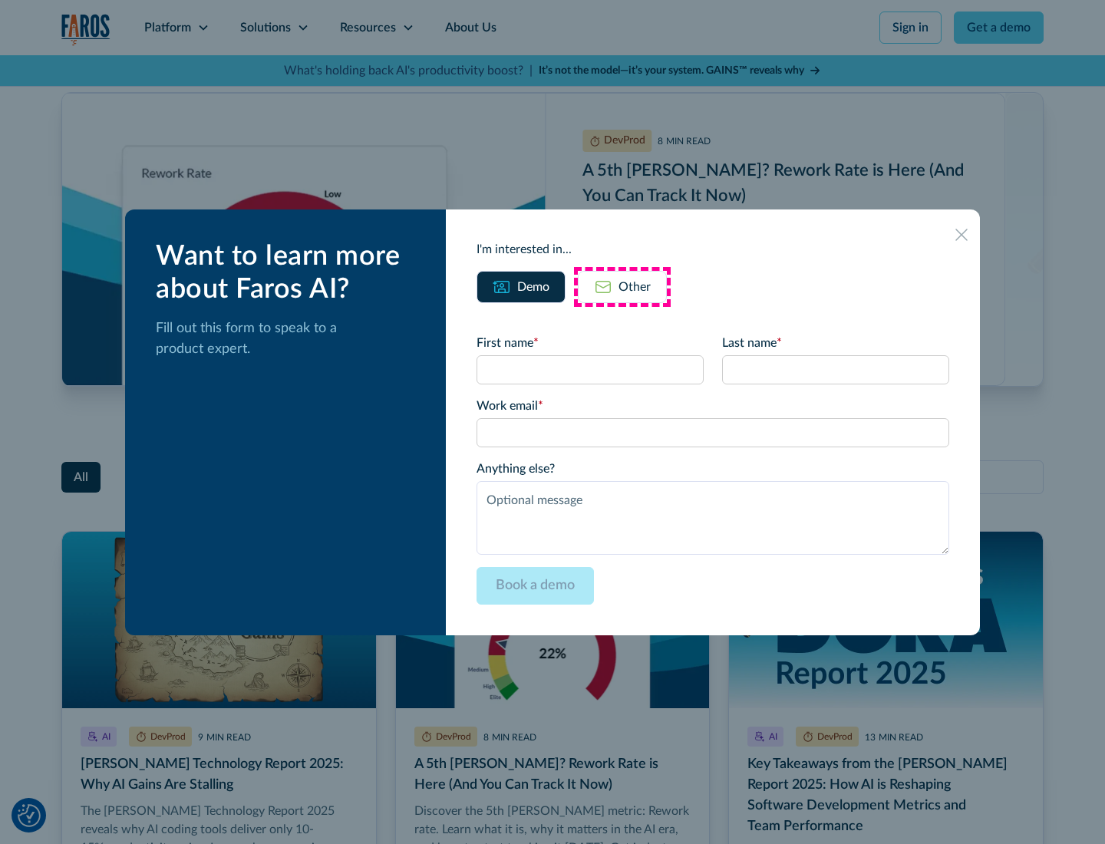
click at [622, 286] on div "Other" at bounding box center [635, 287] width 32 height 18
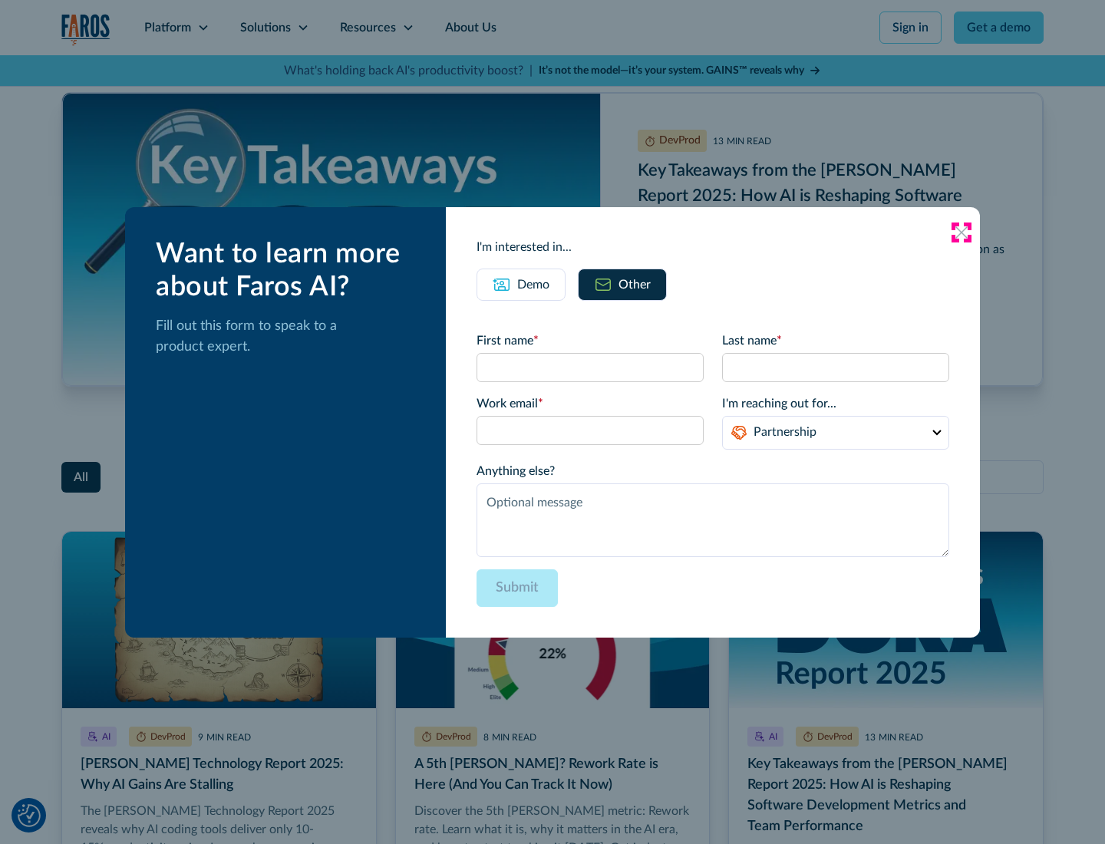
click at [962, 232] on icon at bounding box center [961, 232] width 12 height 12
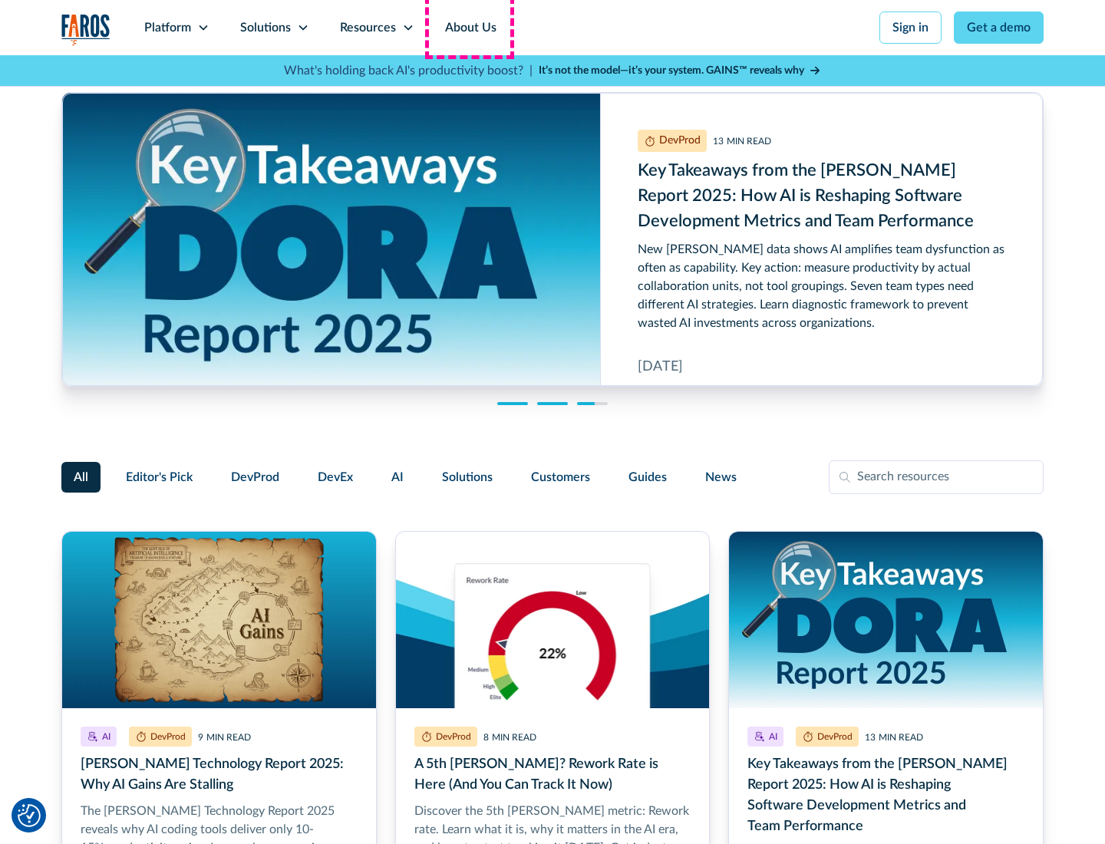
click at [469, 28] on link "About Us" at bounding box center [471, 27] width 82 height 55
